Goal: Task Accomplishment & Management: Complete application form

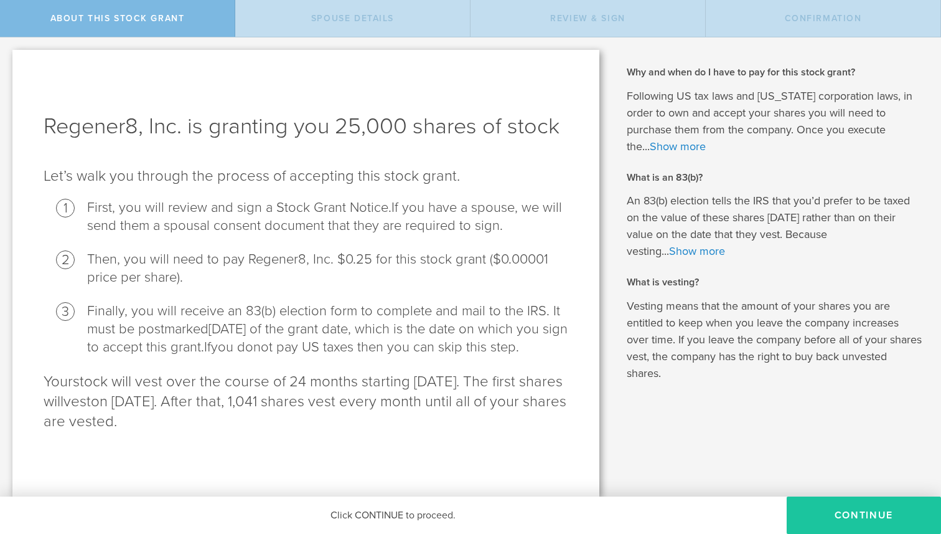
click at [848, 520] on button "CONTINUE" at bounding box center [864, 514] width 154 height 37
radio input "true"
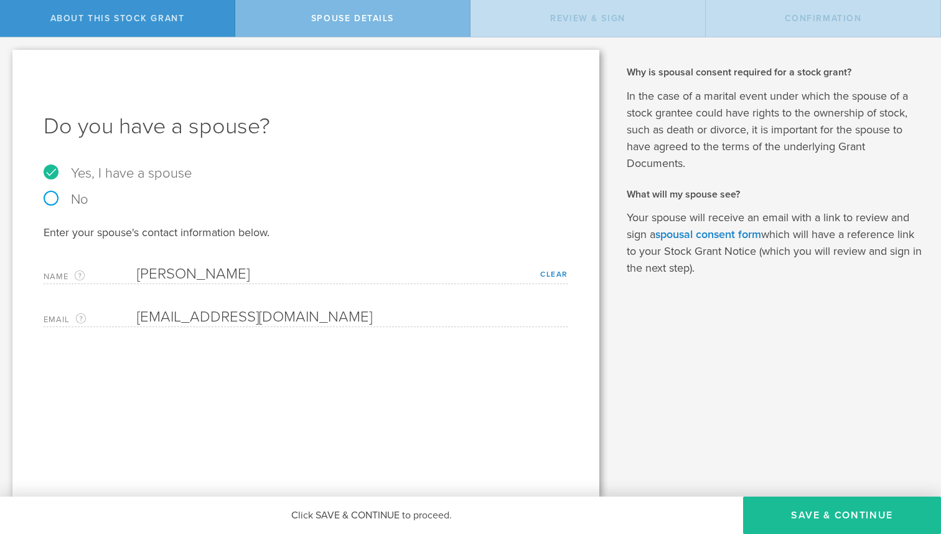
click at [859, 514] on button "Save & Continue" at bounding box center [842, 514] width 198 height 37
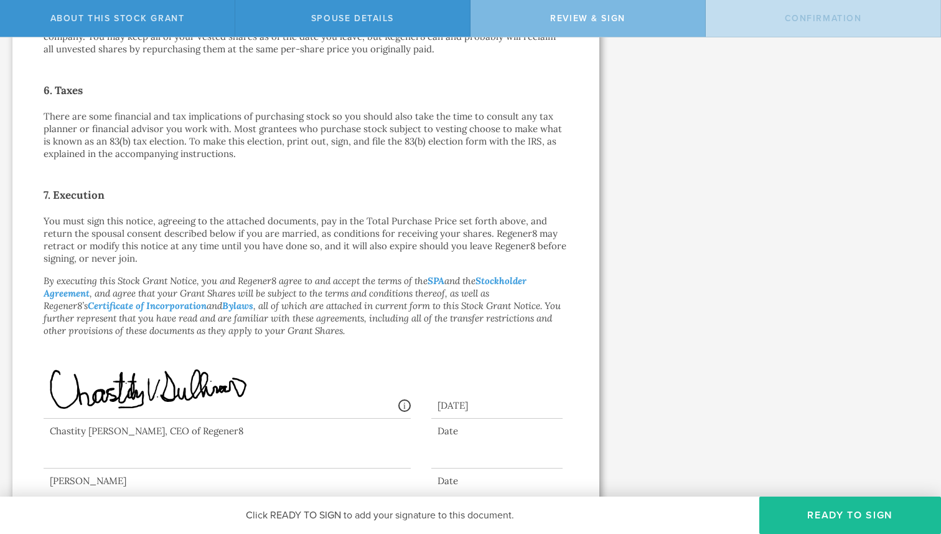
scroll to position [870, 0]
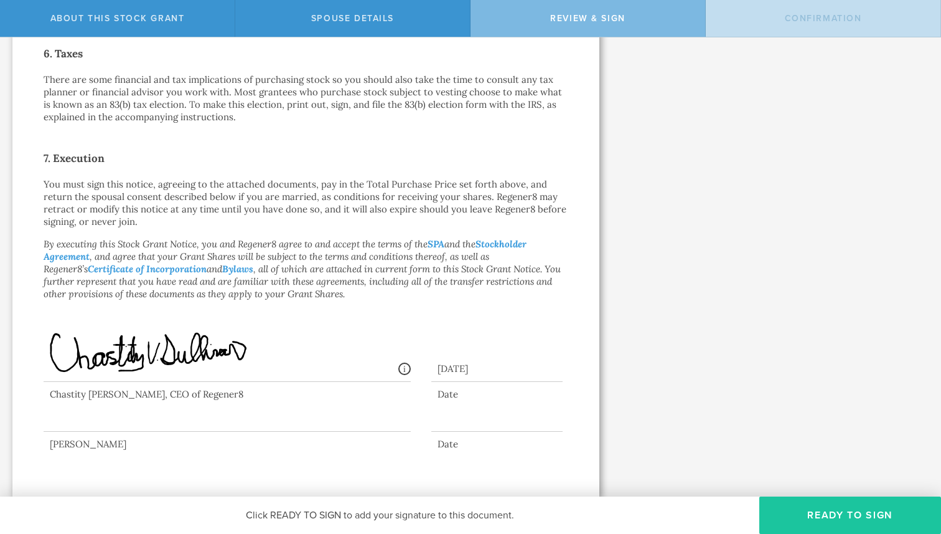
click at [824, 512] on button "Ready to Sign" at bounding box center [851, 514] width 182 height 37
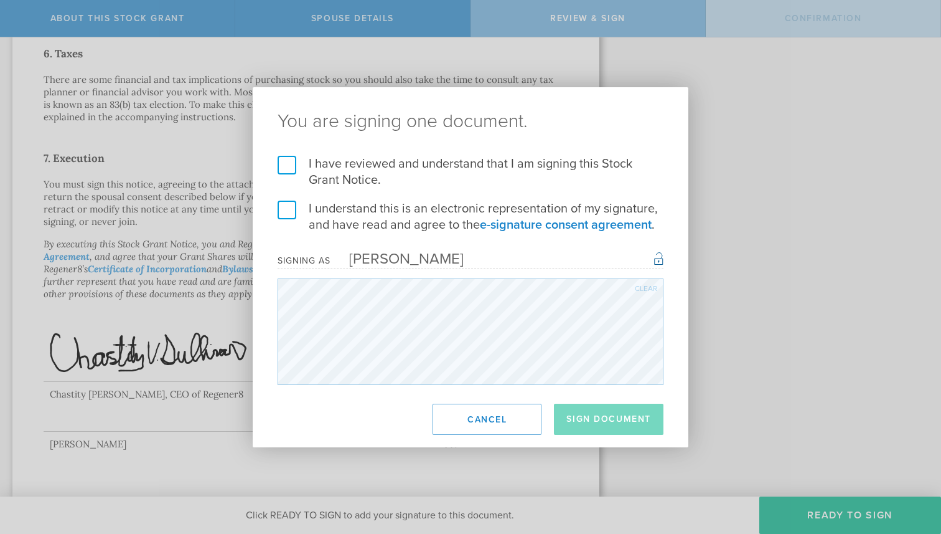
click at [286, 164] on label "I have reviewed and understand that I am signing this Stock Grant Notice." at bounding box center [471, 172] width 386 height 32
click at [0, 0] on input "I have reviewed and understand that I am signing this Stock Grant Notice." at bounding box center [0, 0] width 0 height 0
click at [287, 209] on label "I understand this is an electronic representation of my signature, and have rea…" at bounding box center [471, 216] width 386 height 32
click at [0, 0] on input "I understand this is an electronic representation of my signature, and have rea…" at bounding box center [0, 0] width 0 height 0
click at [623, 428] on button "Sign Document" at bounding box center [609, 418] width 110 height 31
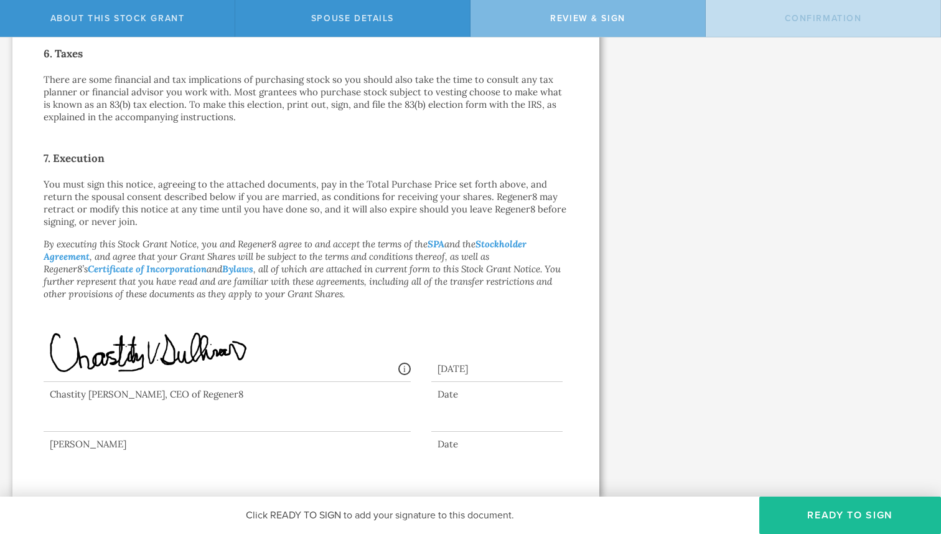
scroll to position [0, 0]
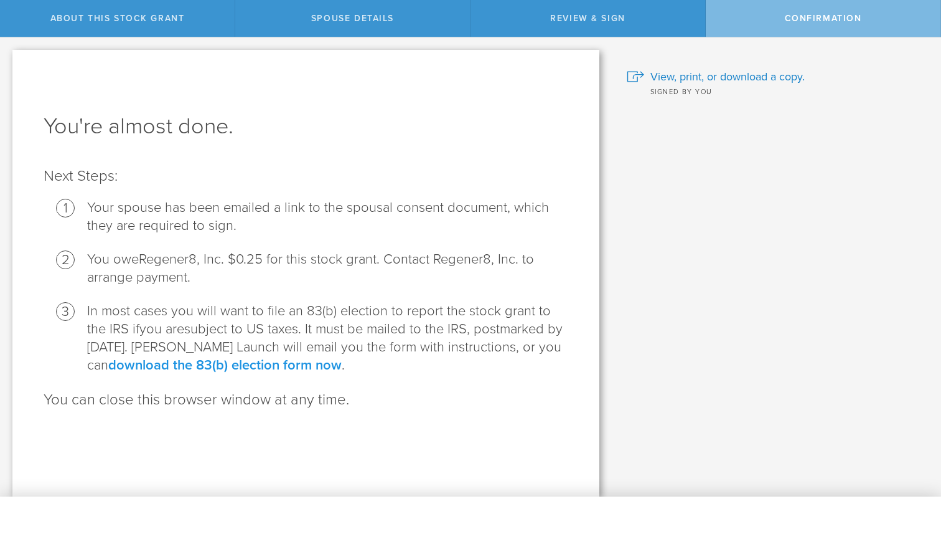
click at [315, 365] on link "download the 83(b) election form now" at bounding box center [224, 365] width 233 height 16
